Goal: Find specific page/section: Find specific page/section

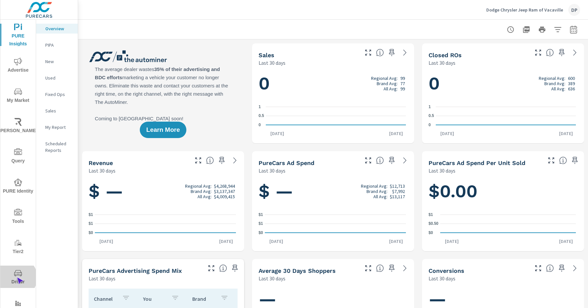
click at [17, 277] on span "Driver" at bounding box center [18, 277] width 32 height 17
